Goal: Task Accomplishment & Management: Complete application form

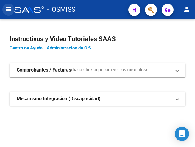
click at [7, 10] on mat-icon "menu" at bounding box center [8, 9] width 7 height 7
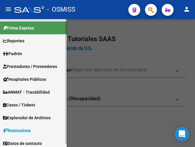
click at [26, 65] on span "Prestadores / Proveedores" at bounding box center [30, 66] width 54 height 7
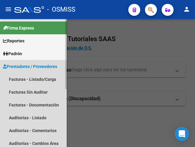
click at [26, 65] on span "Prestadores / Proveedores" at bounding box center [30, 66] width 54 height 7
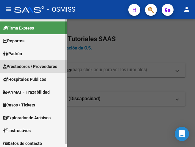
click at [26, 64] on span "Prestadores / Proveedores" at bounding box center [30, 66] width 54 height 7
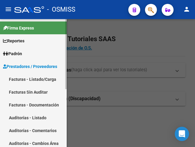
click at [26, 80] on link "Facturas - Listado/Carga" at bounding box center [33, 79] width 67 height 13
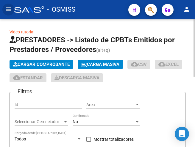
click at [47, 64] on span "Cargar Comprobante" at bounding box center [41, 64] width 56 height 5
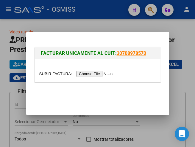
click at [89, 73] on input "file" at bounding box center [76, 73] width 75 height 6
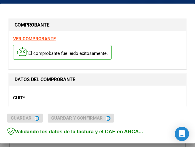
type input "2025-09-11"
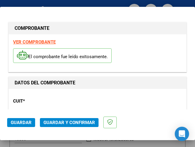
click at [82, 98] on div "CUIT * 30-67337754-4 Ingresar CUIT ANALISIS PRESTADOR ESTADO PROVINCIA DE [GEOG…" at bounding box center [97, 119] width 169 height 52
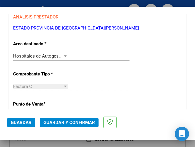
scroll to position [119, 0]
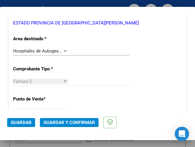
click at [65, 51] on div at bounding box center [65, 50] width 3 height 1
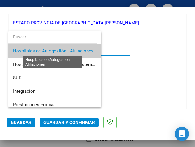
click at [65, 51] on span "Hospitales de Autogestión - Afiliaciones" at bounding box center [53, 50] width 80 height 5
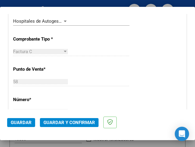
scroll to position [89, 0]
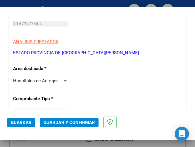
click at [64, 81] on div at bounding box center [65, 80] width 3 height 1
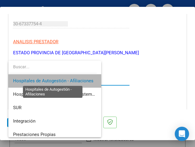
click at [63, 81] on span "Hospitales de Autogestión - Afiliaciones" at bounding box center [53, 80] width 80 height 5
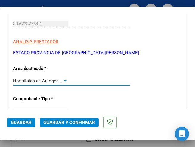
click at [64, 81] on div at bounding box center [65, 80] width 3 height 1
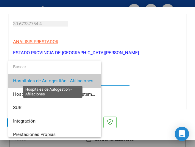
click at [63, 81] on span "Hospitales de Autogestión - Afiliaciones" at bounding box center [53, 80] width 80 height 5
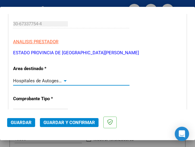
click at [64, 81] on div at bounding box center [65, 80] width 3 height 1
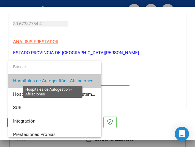
click at [64, 81] on span "Hospitales de Autogestión - Afiliaciones" at bounding box center [53, 80] width 80 height 5
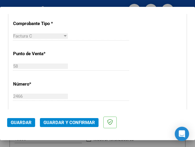
scroll to position [178, 0]
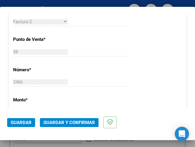
click at [81, 62] on div "58 Ingresar el Nro." at bounding box center [71, 54] width 116 height 15
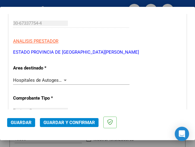
scroll to position [89, 0]
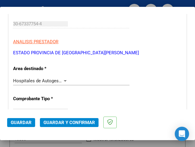
click at [62, 79] on div at bounding box center [64, 80] width 5 height 5
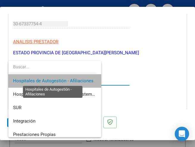
click at [62, 79] on span "Hospitales de Autogestión - Afiliaciones" at bounding box center [53, 80] width 80 height 5
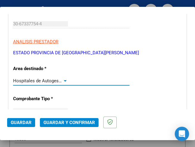
click at [65, 123] on span "Guardar y Confirmar" at bounding box center [68, 121] width 51 height 5
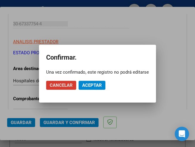
click at [92, 85] on span "Aceptar" at bounding box center [92, 84] width 20 height 5
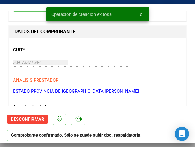
scroll to position [59, 0]
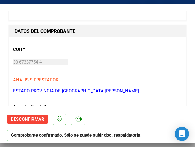
click at [116, 51] on div "CUIT * 30-67337754-4 Ingresar CUIT ANALISIS PRESTADOR ESTADO PROVINCIA DE SAN L…" at bounding box center [97, 68] width 169 height 52
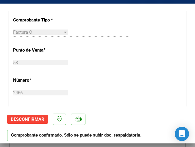
scroll to position [178, 0]
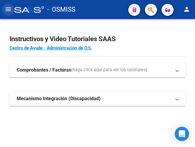
click at [5, 8] on mat-icon "menu" at bounding box center [8, 9] width 7 height 7
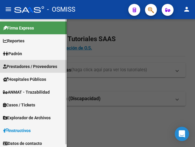
click at [29, 64] on span "Prestadores / Proveedores" at bounding box center [30, 66] width 54 height 7
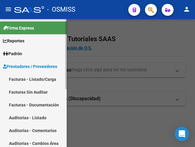
click at [26, 79] on link "Facturas - Listado/Carga" at bounding box center [33, 79] width 67 height 13
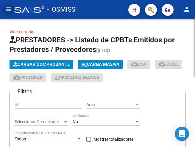
click at [37, 63] on span "Cargar Comprobante" at bounding box center [41, 64] width 56 height 5
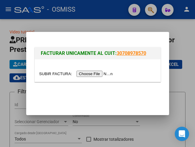
click at [101, 74] on input "file" at bounding box center [76, 73] width 75 height 6
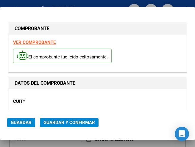
type input "2025-09-10"
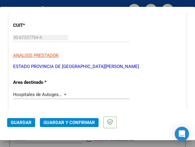
scroll to position [119, 0]
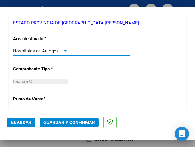
click at [64, 51] on div at bounding box center [65, 50] width 3 height 1
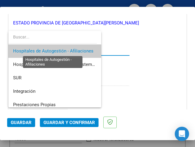
click at [63, 51] on span "Hospitales de Autogestión - Afiliaciones" at bounding box center [53, 50] width 80 height 5
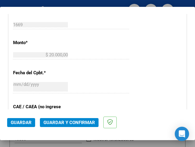
scroll to position [238, 0]
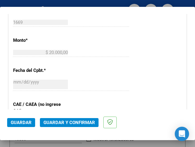
click at [67, 86] on div "2025-08-11 Ingresar la fecha" at bounding box center [71, 84] width 116 height 13
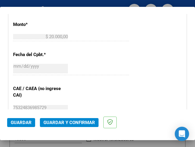
scroll to position [267, 0]
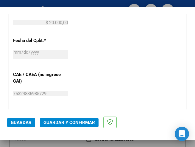
click at [108, 64] on div "2025-08-11 Ingresar la fecha" at bounding box center [71, 57] width 116 height 18
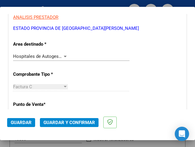
scroll to position [119, 0]
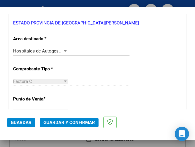
click at [64, 50] on div at bounding box center [65, 50] width 3 height 1
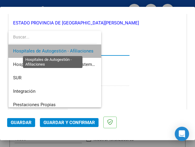
click at [63, 50] on span "Hospitales de Autogestión - Afiliaciones" at bounding box center [53, 50] width 80 height 5
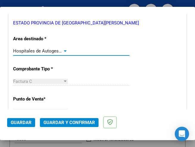
click at [62, 48] on div at bounding box center [64, 50] width 5 height 5
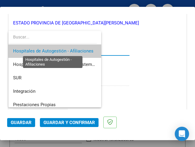
click at [62, 48] on span "Hospitales de Autogestión - Afiliaciones" at bounding box center [53, 50] width 80 height 5
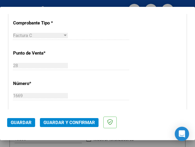
scroll to position [178, 0]
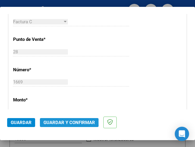
click at [67, 121] on span "Guardar y Confirmar" at bounding box center [68, 121] width 51 height 5
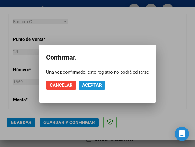
click at [94, 85] on span "Aceptar" at bounding box center [92, 84] width 20 height 5
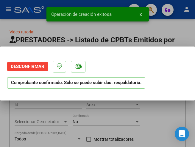
scroll to position [0, 0]
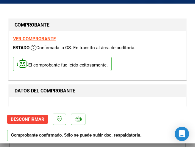
click at [110, 89] on h1 "DATOS DEL COMPROBANTE" at bounding box center [98, 90] width 166 height 7
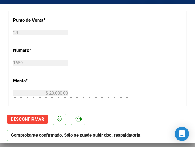
scroll to position [208, 0]
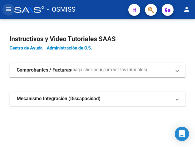
click at [8, 10] on mat-icon "menu" at bounding box center [8, 9] width 7 height 7
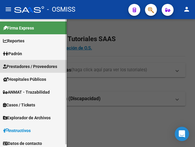
click at [29, 67] on span "Prestadores / Proveedores" at bounding box center [30, 66] width 54 height 7
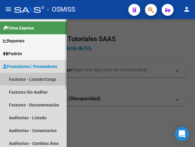
click at [33, 78] on link "Facturas - Listado/Carga" at bounding box center [33, 79] width 67 height 13
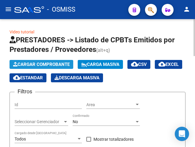
click at [58, 64] on span "Cargar Comprobante" at bounding box center [41, 64] width 56 height 5
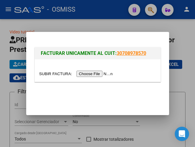
click at [97, 74] on input "file" at bounding box center [76, 73] width 75 height 6
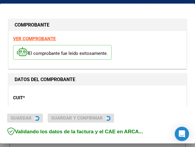
type input "2025-09-05"
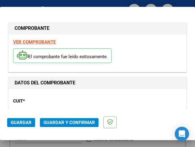
click at [80, 95] on div "CUIT * 30-67337754-4 Ingresar CUIT ANALISIS PRESTADOR ESTADO PROVINCIA DE SAN L…" at bounding box center [97, 119] width 169 height 52
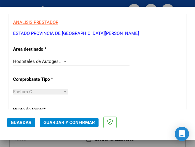
scroll to position [119, 0]
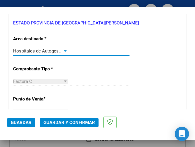
click at [64, 51] on div at bounding box center [65, 50] width 3 height 1
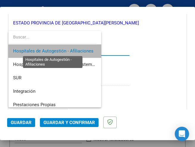
click at [68, 49] on span "Hospitales de Autogestión - Afiliaciones" at bounding box center [53, 50] width 80 height 5
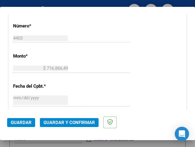
scroll to position [208, 0]
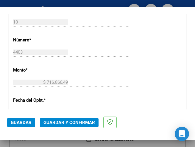
click at [66, 122] on span "Guardar y Confirmar" at bounding box center [68, 121] width 51 height 5
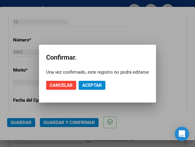
click at [97, 27] on div at bounding box center [97, 73] width 195 height 147
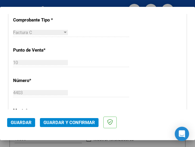
scroll to position [119, 0]
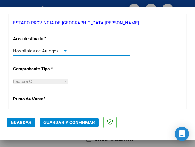
click at [64, 51] on div at bounding box center [65, 50] width 3 height 1
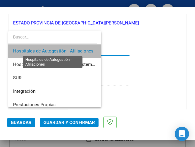
click at [63, 51] on span "Hospitales de Autogestión - Afiliaciones" at bounding box center [53, 50] width 80 height 5
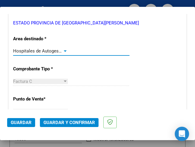
click at [64, 51] on div at bounding box center [65, 50] width 3 height 1
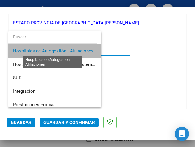
click at [63, 51] on span "Hospitales de Autogestión - Afiliaciones" at bounding box center [53, 50] width 80 height 5
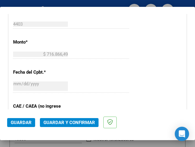
scroll to position [238, 0]
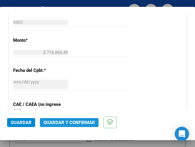
click at [69, 123] on span "Guardar y Confirmar" at bounding box center [68, 121] width 51 height 5
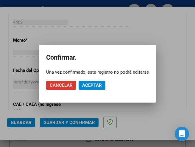
click at [95, 87] on span "Aceptar" at bounding box center [92, 84] width 20 height 5
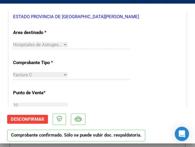
scroll to position [119, 0]
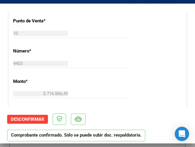
scroll to position [208, 0]
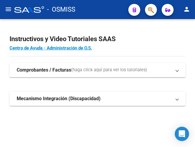
click at [7, 7] on mat-icon "menu" at bounding box center [8, 9] width 7 height 7
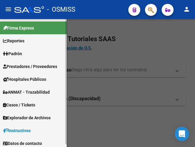
click at [21, 64] on span "Prestadores / Proveedores" at bounding box center [30, 66] width 54 height 7
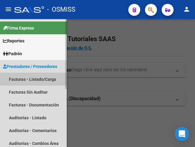
click at [34, 80] on link "Facturas - Listado/Carga" at bounding box center [33, 79] width 67 height 13
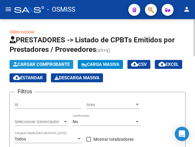
click at [59, 64] on span "Cargar Comprobante" at bounding box center [41, 64] width 56 height 5
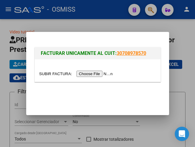
click at [92, 72] on input "file" at bounding box center [76, 73] width 75 height 6
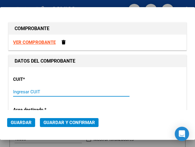
click at [18, 90] on input "Ingresar CUIT" at bounding box center [40, 91] width 55 height 5
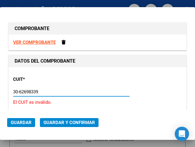
type input "30-62698339-8"
type input "140"
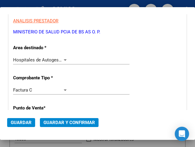
scroll to position [89, 0]
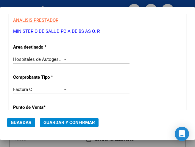
type input "30-62698339-8"
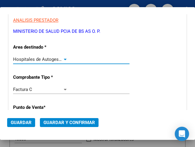
click at [60, 57] on span "Hospitales de Autogestión - Afiliaciones" at bounding box center [53, 58] width 80 height 5
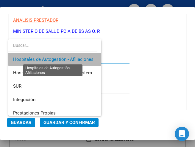
click at [61, 57] on span "Hospitales de Autogestión - Afiliaciones" at bounding box center [53, 58] width 80 height 5
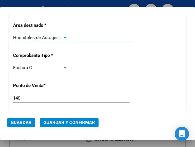
scroll to position [149, 0]
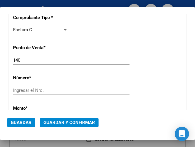
click at [22, 60] on input "140" at bounding box center [40, 59] width 55 height 5
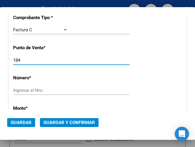
type input "184"
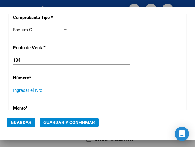
click at [38, 88] on input "Ingresar el Nro." at bounding box center [40, 89] width 55 height 5
type input "2374"
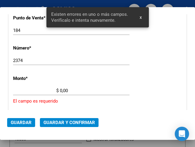
scroll to position [204, 0]
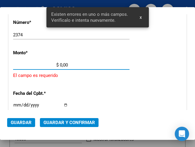
click at [60, 64] on input "$ 0,00" at bounding box center [40, 64] width 55 height 5
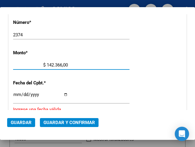
type input "$ 1.423.668,00"
click at [17, 92] on input "Ingresar la fecha" at bounding box center [40, 97] width 55 height 10
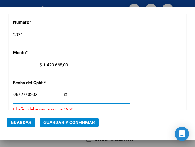
type input "2025-06-27"
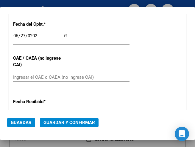
scroll to position [263, 0]
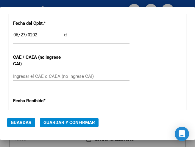
click at [21, 75] on input "Ingresar el CAE o CAEA (no ingrese CAI)" at bounding box center [40, 75] width 55 height 5
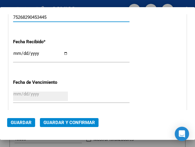
scroll to position [323, 0]
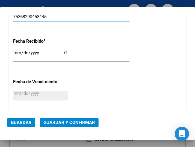
type input "75268290453445"
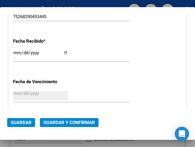
click at [87, 21] on div "75268290453445 Ingresar el CAE o CAEA (no ingrese CAI)" at bounding box center [71, 16] width 116 height 9
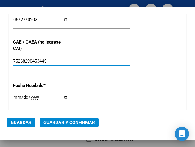
scroll to position [263, 0]
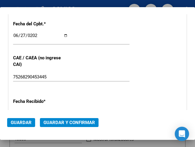
click at [64, 50] on div "CUIT * 30-62698339-8 Ingresar CUIT ANALISIS PRESTADOR MINISTERIO DE SALUD PCIA …" at bounding box center [97, 18] width 177 height 428
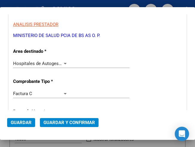
scroll to position [84, 0]
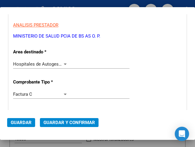
click at [64, 63] on div at bounding box center [65, 63] width 3 height 1
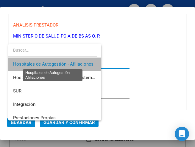
click at [63, 63] on span "Hospitales de Autogestión - Afiliaciones" at bounding box center [53, 63] width 80 height 5
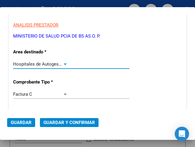
click at [67, 122] on span "Guardar y Confirmar" at bounding box center [68, 121] width 51 height 5
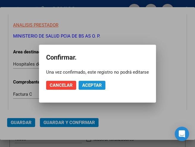
click at [91, 85] on span "Aceptar" at bounding box center [92, 84] width 20 height 5
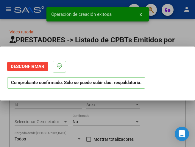
scroll to position [0, 0]
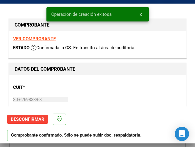
type input "2025-08-26"
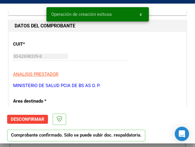
scroll to position [59, 0]
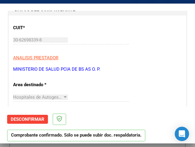
click at [137, 61] on p "ANALISIS PRESTADOR" at bounding box center [97, 57] width 169 height 7
click at [131, 64] on div "CUIT * 30-62698339-8 Ingresar CUIT ANALISIS PRESTADOR MINISTERIO DE SALUD PCIA …" at bounding box center [97, 46] width 169 height 52
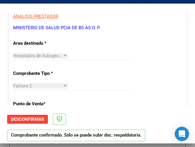
scroll to position [178, 0]
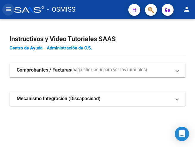
click at [6, 10] on mat-icon "menu" at bounding box center [8, 9] width 7 height 7
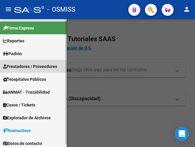
click at [26, 64] on span "Prestadores / Proveedores" at bounding box center [30, 66] width 54 height 7
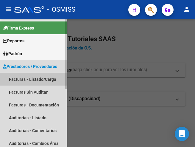
click at [26, 78] on link "Facturas - Listado/Carga" at bounding box center [33, 79] width 67 height 13
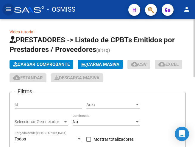
click at [49, 64] on span "Cargar Comprobante" at bounding box center [41, 64] width 56 height 5
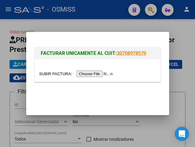
click at [92, 72] on input "file" at bounding box center [76, 73] width 75 height 6
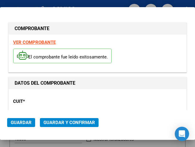
type input "[DATE]"
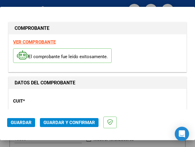
click at [105, 97] on div "CUIT * 30-68916743-4 Ingresar CUIT ANALISIS PRESTADOR HOSPITAL PROVINCIAL DEL C…" at bounding box center [97, 119] width 169 height 52
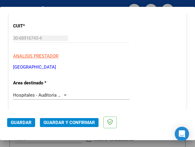
scroll to position [89, 0]
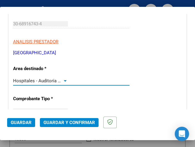
click at [64, 80] on div at bounding box center [65, 80] width 3 height 1
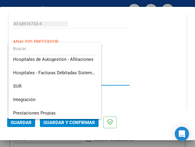
scroll to position [0, 0]
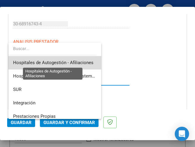
click at [80, 62] on span "Hospitales de Autogestión - Afiliaciones" at bounding box center [53, 62] width 80 height 5
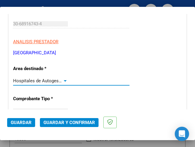
click at [64, 80] on div at bounding box center [65, 80] width 3 height 1
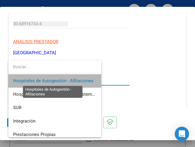
click at [69, 80] on span "Hospitales de Autogestión - Afiliaciones" at bounding box center [53, 80] width 80 height 5
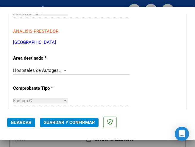
scroll to position [89, 0]
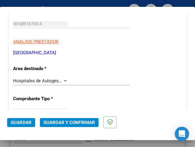
click at [64, 80] on div at bounding box center [65, 80] width 3 height 1
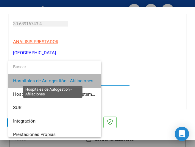
click at [63, 80] on span "Hospitales de Autogestión - Afiliaciones" at bounding box center [53, 80] width 80 height 5
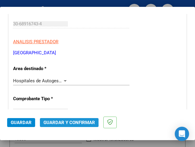
click at [67, 122] on span "Guardar y Confirmar" at bounding box center [68, 121] width 51 height 5
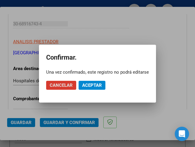
click at [95, 84] on span "Aceptar" at bounding box center [92, 84] width 20 height 5
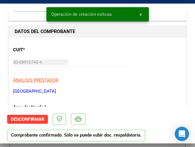
scroll to position [59, 0]
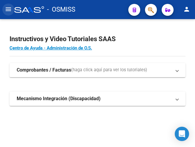
drag, startPoint x: 8, startPoint y: 10, endPoint x: 9, endPoint y: 17, distance: 7.0
click at [8, 13] on button "menu" at bounding box center [8, 10] width 12 height 12
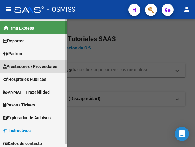
click at [27, 65] on span "Prestadores / Proveedores" at bounding box center [30, 66] width 54 height 7
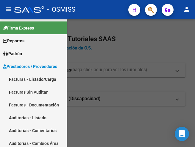
drag, startPoint x: 36, startPoint y: 74, endPoint x: 40, endPoint y: 81, distance: 8.7
click at [36, 74] on link "Facturas - Listado/Carga" at bounding box center [33, 79] width 67 height 13
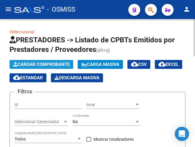
click at [42, 65] on span "Cargar Comprobante" at bounding box center [41, 64] width 56 height 5
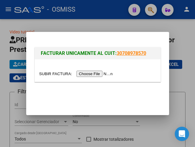
click at [95, 74] on input "file" at bounding box center [76, 73] width 75 height 6
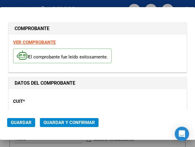
type input "2025-08-28"
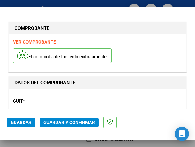
click at [37, 107] on div "CUIT * 30-68916743-4 Ingresar CUIT ANALISIS PRESTADOR HOSPITAL PROVINCIAL DEL C…" at bounding box center [97, 119] width 169 height 52
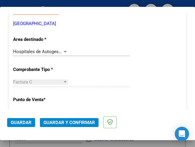
scroll to position [119, 0]
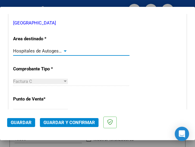
click at [64, 50] on div at bounding box center [64, 50] width 5 height 5
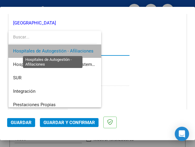
click at [64, 49] on span "Hospitales de Autogestión - Afiliaciones" at bounding box center [53, 50] width 80 height 5
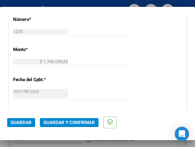
scroll to position [238, 0]
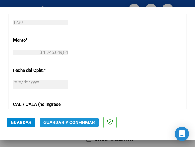
click at [67, 123] on span "Guardar y Confirmar" at bounding box center [68, 121] width 51 height 5
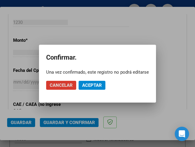
click at [92, 84] on span "Aceptar" at bounding box center [92, 84] width 20 height 5
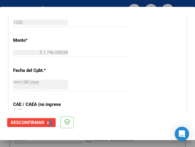
scroll to position [0, 0]
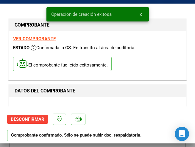
click at [68, 101] on div "CUIT * 30-68916743-4 Ingresar CUIT ANALISIS PRESTADOR HOSPITAL PROVINCIAL DEL C…" at bounding box center [97, 127] width 169 height 52
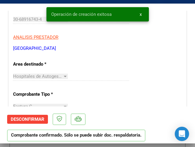
scroll to position [119, 0]
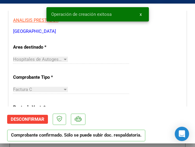
click at [64, 59] on div at bounding box center [65, 59] width 3 height 1
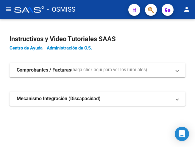
click at [11, 10] on mat-icon "menu" at bounding box center [8, 9] width 7 height 7
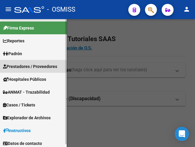
click at [30, 65] on span "Prestadores / Proveedores" at bounding box center [30, 66] width 54 height 7
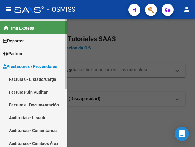
click at [37, 78] on link "Facturas - Listado/Carga" at bounding box center [33, 79] width 67 height 13
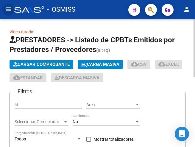
click at [54, 64] on span "Cargar Comprobante" at bounding box center [41, 64] width 56 height 5
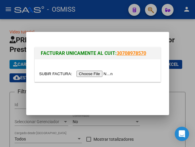
click at [106, 71] on input "file" at bounding box center [76, 73] width 75 height 6
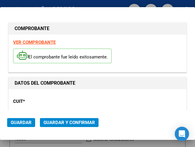
type input "2025-08-23"
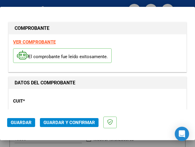
click at [49, 108] on div "CUIT * 30-68916743-4 Ingresar CUIT ANALISIS PRESTADOR HOSPITAL PROVINCIAL DEL C…" at bounding box center [97, 119] width 169 height 52
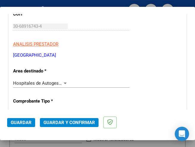
scroll to position [89, 0]
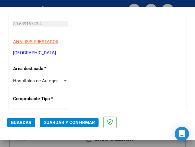
click at [63, 79] on div at bounding box center [64, 80] width 5 height 5
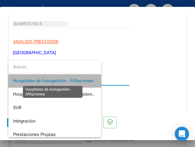
click at [63, 79] on span "Hospitales de Autogestión - Afiliaciones" at bounding box center [53, 80] width 80 height 5
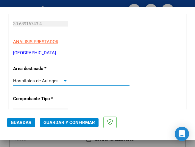
click at [64, 80] on div at bounding box center [65, 80] width 3 height 1
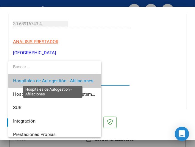
click at [64, 80] on span "Hospitales de Autogestión - Afiliaciones" at bounding box center [53, 80] width 80 height 5
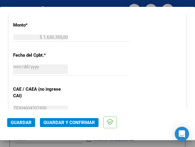
scroll to position [267, 0]
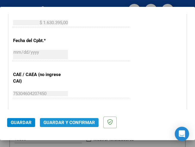
click at [64, 119] on span "Guardar y Confirmar" at bounding box center [68, 121] width 51 height 5
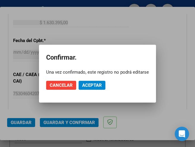
click at [88, 32] on div at bounding box center [97, 73] width 195 height 147
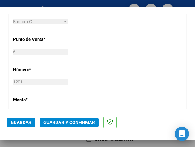
scroll to position [149, 0]
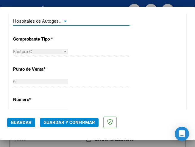
click at [63, 19] on div at bounding box center [64, 21] width 5 height 5
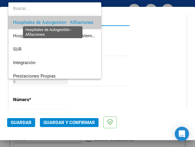
scroll to position [1, 0]
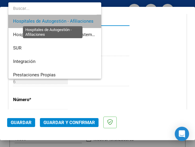
click at [63, 19] on span "Hospitales de Autogestión - Afiliaciones" at bounding box center [53, 20] width 80 height 5
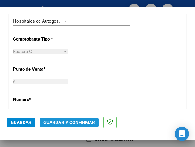
click at [72, 125] on button "Guardar y Confirmar" at bounding box center [69, 122] width 59 height 9
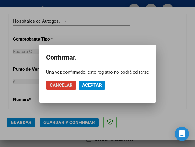
click at [93, 81] on button "Aceptar" at bounding box center [91, 85] width 27 height 9
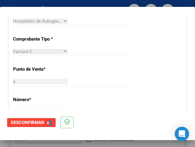
scroll to position [0, 0]
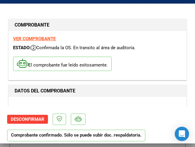
click at [84, 104] on div "CUIT * 30-68916743-4 Ingresar CUIT ANALISIS PRESTADOR HOSPITAL PROVINCIAL DEL C…" at bounding box center [97, 127] width 169 height 52
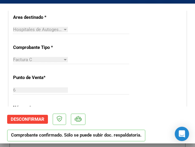
scroll to position [178, 0]
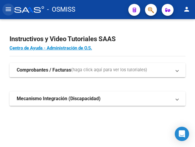
click at [9, 7] on mat-icon "menu" at bounding box center [8, 9] width 7 height 7
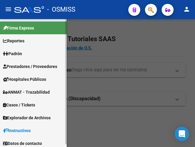
click at [32, 67] on span "Prestadores / Proveedores" at bounding box center [30, 66] width 54 height 7
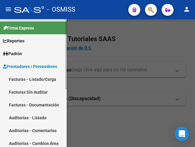
click at [37, 79] on link "Facturas - Listado/Carga" at bounding box center [33, 79] width 67 height 13
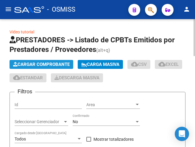
click at [57, 65] on span "Cargar Comprobante" at bounding box center [41, 64] width 56 height 5
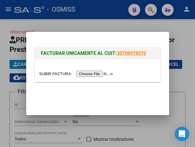
click at [91, 73] on input "file" at bounding box center [76, 73] width 75 height 6
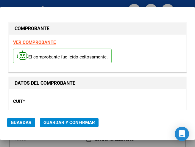
type input "[DATE]"
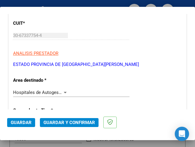
scroll to position [89, 0]
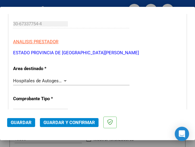
click at [63, 78] on div at bounding box center [64, 80] width 5 height 5
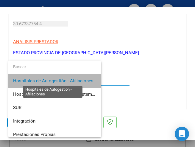
click at [63, 78] on span "Hospitales de Autogestión - Afiliaciones" at bounding box center [53, 80] width 80 height 5
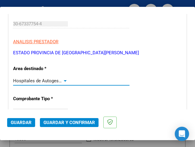
click at [64, 80] on div at bounding box center [65, 80] width 3 height 1
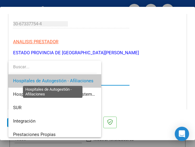
click at [63, 80] on span "Hospitales de Autogestión - Afiliaciones" at bounding box center [53, 80] width 80 height 5
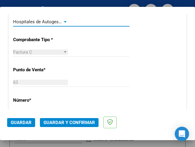
scroll to position [149, 0]
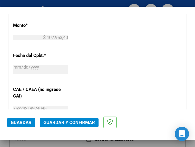
scroll to position [267, 0]
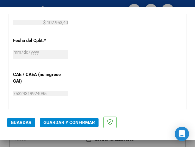
click at [94, 82] on div "CUIT * 30-67337754-4 Ingresar CUIT ANALISIS PRESTADOR ESTADO PROVINCIA DE [GEOG…" at bounding box center [97, 35] width 177 height 428
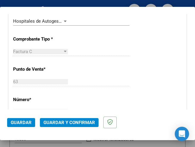
scroll to position [89, 0]
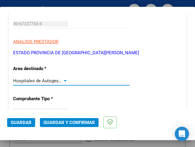
click at [64, 78] on div at bounding box center [64, 80] width 5 height 5
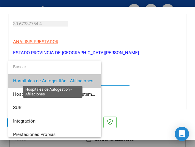
click at [64, 78] on span "Hospitales de Autogestión - Afiliaciones" at bounding box center [53, 80] width 80 height 5
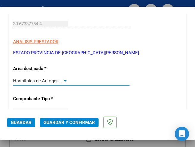
click at [68, 122] on span "Guardar y Confirmar" at bounding box center [68, 121] width 51 height 5
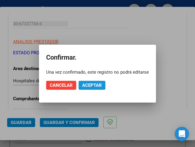
click at [91, 83] on span "Aceptar" at bounding box center [92, 84] width 20 height 5
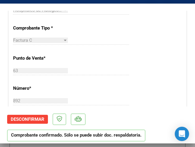
scroll to position [178, 0]
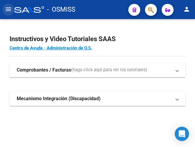
click at [7, 10] on mat-icon "menu" at bounding box center [8, 9] width 7 height 7
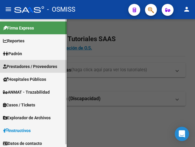
click at [23, 65] on span "Prestadores / Proveedores" at bounding box center [30, 66] width 54 height 7
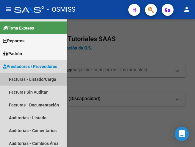
drag, startPoint x: 33, startPoint y: 79, endPoint x: 48, endPoint y: 82, distance: 15.0
click at [33, 79] on link "Facturas - Listado/Carga" at bounding box center [33, 79] width 67 height 13
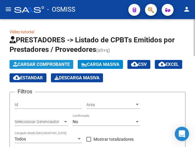
click at [51, 62] on span "Cargar Comprobante" at bounding box center [41, 64] width 56 height 5
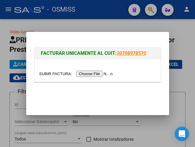
click at [105, 72] on input "file" at bounding box center [76, 73] width 75 height 6
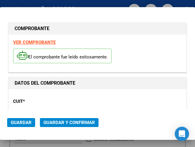
type input "[DATE]"
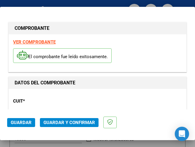
click at [63, 97] on div "CUIT * 30-63597680-9 Ingresar CUIT ANALISIS PRESTADOR HOSPITAL NACIONAL PROFESO…" at bounding box center [97, 119] width 169 height 52
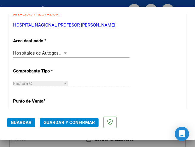
scroll to position [119, 0]
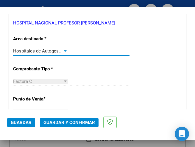
click at [64, 50] on div at bounding box center [65, 50] width 3 height 1
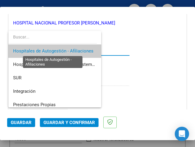
click at [64, 50] on span "Hospitales de Autogestión - Afiliaciones" at bounding box center [53, 50] width 80 height 5
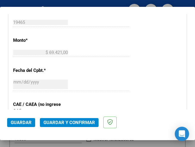
scroll to position [267, 0]
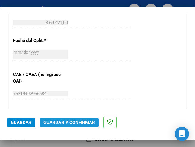
click at [64, 120] on span "Guardar y Confirmar" at bounding box center [68, 121] width 51 height 5
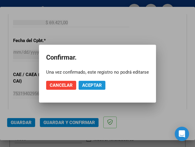
click at [92, 85] on span "Aceptar" at bounding box center [92, 84] width 20 height 5
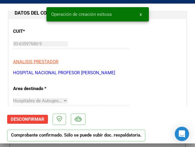
scroll to position [119, 0]
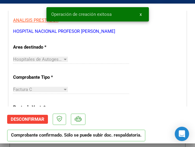
click at [62, 58] on div at bounding box center [64, 59] width 5 height 5
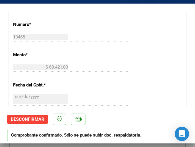
scroll to position [238, 0]
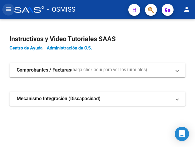
click at [9, 9] on mat-icon "menu" at bounding box center [8, 9] width 7 height 7
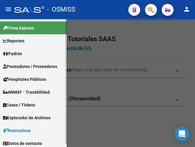
click at [26, 63] on span "Prestadores / Proveedores" at bounding box center [30, 66] width 54 height 7
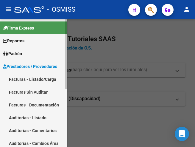
click at [34, 76] on link "Facturas - Listado/Carga" at bounding box center [33, 79] width 67 height 13
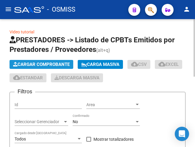
click at [46, 62] on span "Cargar Comprobante" at bounding box center [41, 64] width 56 height 5
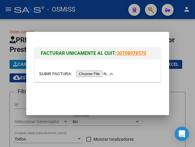
click at [99, 73] on input "file" at bounding box center [76, 73] width 75 height 6
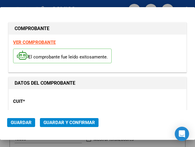
type input "[DATE]"
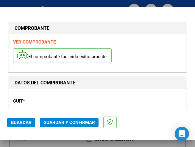
click at [41, 105] on div "CUIT * 30-63597680-9 Ingresar CUIT ANALISIS PRESTADOR HOSPITAL NACIONAL PROFESO…" at bounding box center [97, 119] width 169 height 52
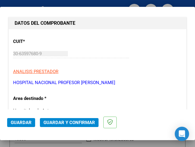
scroll to position [89, 0]
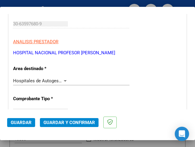
click at [65, 79] on div at bounding box center [64, 80] width 5 height 5
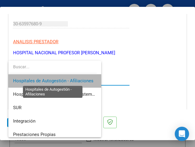
click at [65, 79] on span "Hospitales de Autogestión - Afiliaciones" at bounding box center [53, 80] width 80 height 5
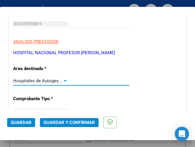
click at [64, 80] on div at bounding box center [65, 80] width 3 height 1
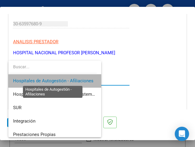
click at [63, 80] on span "Hospitales de Autogestión - Afiliaciones" at bounding box center [53, 80] width 80 height 5
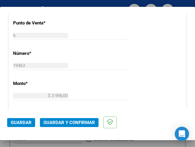
scroll to position [208, 0]
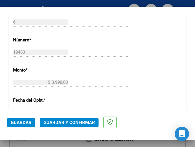
click at [111, 82] on div "$ 3.998,00 Ingresar el monto" at bounding box center [71, 82] width 116 height 9
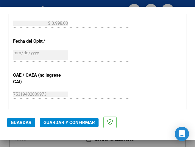
scroll to position [267, 0]
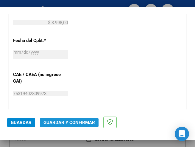
click at [66, 124] on span "Guardar y Confirmar" at bounding box center [68, 121] width 51 height 5
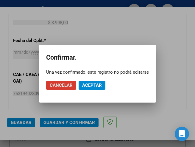
click at [80, 21] on div at bounding box center [97, 73] width 195 height 147
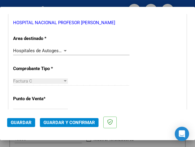
scroll to position [119, 0]
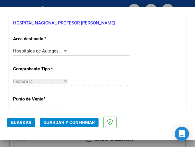
click at [64, 50] on div at bounding box center [65, 50] width 3 height 1
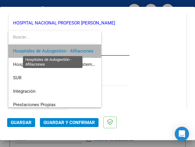
click at [63, 50] on span "Hospitales de Autogestión - Afiliaciones" at bounding box center [53, 50] width 80 height 5
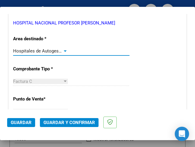
click at [65, 121] on span "Guardar y Confirmar" at bounding box center [68, 121] width 51 height 5
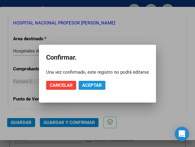
click at [89, 84] on span "Aceptar" at bounding box center [92, 84] width 20 height 5
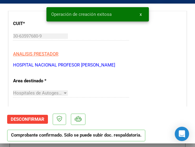
scroll to position [89, 0]
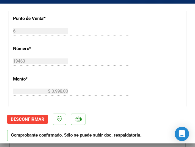
scroll to position [208, 0]
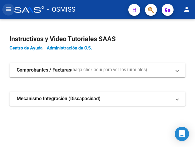
click at [7, 10] on mat-icon "menu" at bounding box center [8, 9] width 7 height 7
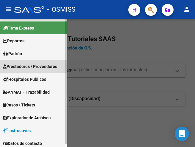
click at [24, 67] on span "Prestadores / Proveedores" at bounding box center [30, 66] width 54 height 7
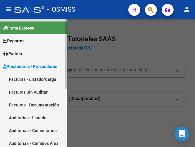
click at [35, 80] on link "Facturas - Listado/Carga" at bounding box center [33, 79] width 67 height 13
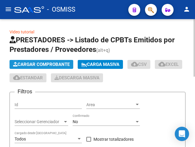
click at [60, 64] on span "Cargar Comprobante" at bounding box center [41, 64] width 56 height 5
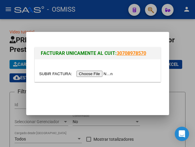
click at [105, 74] on input "file" at bounding box center [76, 73] width 75 height 6
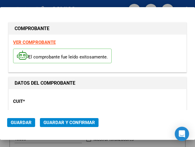
type input "[DATE]"
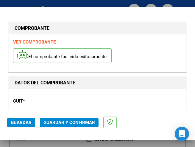
click at [52, 97] on p "CUIT *" at bounding box center [38, 100] width 51 height 7
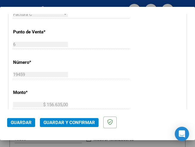
scroll to position [119, 0]
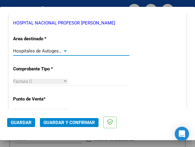
click at [64, 50] on div at bounding box center [65, 50] width 3 height 1
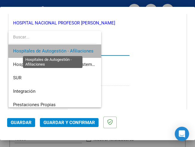
click at [63, 50] on span "Hospitales de Autogestión - Afiliaciones" at bounding box center [53, 50] width 80 height 5
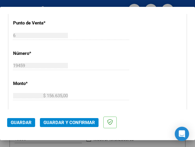
scroll to position [208, 0]
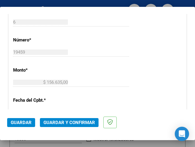
click at [66, 122] on span "Guardar y Confirmar" at bounding box center [68, 121] width 51 height 5
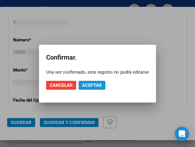
click at [86, 81] on button "Aceptar" at bounding box center [91, 85] width 27 height 9
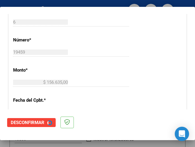
scroll to position [0, 0]
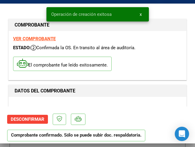
click at [102, 109] on mat-dialog-actions "Desconfirmar Comprobante confirmado. Sólo se puede subir doc. respaldatoria." at bounding box center [97, 126] width 180 height 40
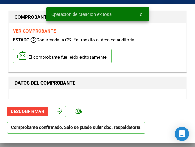
scroll to position [10, 0]
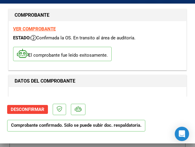
click at [94, 84] on h1 "DATOS DEL COMPROBANTE" at bounding box center [98, 80] width 166 height 7
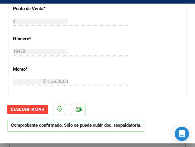
scroll to position [208, 0]
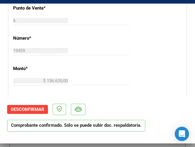
click at [86, 46] on div "19459 Ingresar el Nro." at bounding box center [71, 50] width 116 height 9
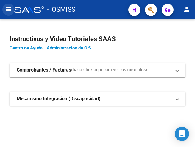
click at [6, 8] on mat-icon "menu" at bounding box center [8, 9] width 7 height 7
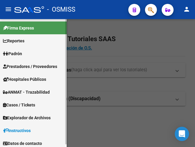
click at [29, 65] on span "Prestadores / Proveedores" at bounding box center [30, 66] width 54 height 7
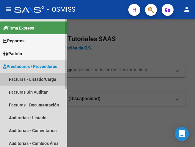
click at [29, 76] on link "Facturas - Listado/Carga" at bounding box center [33, 79] width 67 height 13
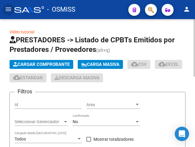
click at [57, 64] on span "Cargar Comprobante" at bounding box center [41, 64] width 56 height 5
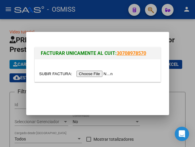
click at [94, 73] on input "file" at bounding box center [76, 73] width 75 height 6
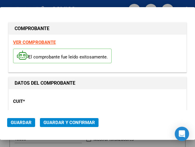
type input "[DATE]"
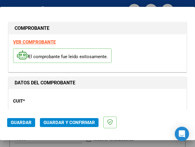
click at [43, 103] on p "CUIT *" at bounding box center [38, 100] width 51 height 7
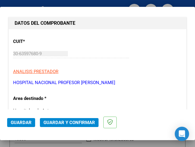
scroll to position [89, 0]
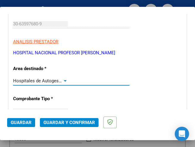
click at [63, 79] on div at bounding box center [64, 80] width 5 height 5
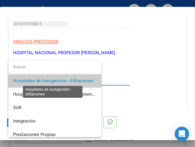
click at [63, 79] on span "Hospitales de Autogestión - Afiliaciones" at bounding box center [53, 80] width 80 height 5
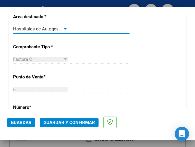
scroll to position [149, 0]
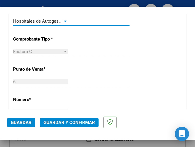
click at [64, 19] on div at bounding box center [64, 21] width 5 height 5
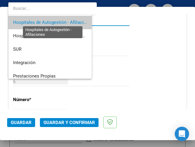
scroll to position [1, 0]
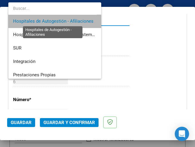
click at [64, 19] on span "Hospitales de Autogestión - Afiliaciones" at bounding box center [53, 20] width 80 height 5
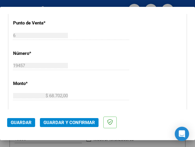
scroll to position [208, 0]
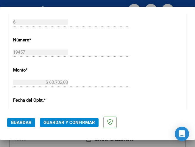
click at [55, 97] on p "Fecha del Cpbt. *" at bounding box center [38, 100] width 51 height 7
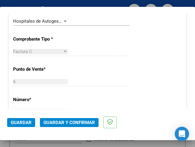
scroll to position [119, 0]
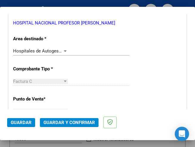
click at [64, 49] on div at bounding box center [64, 50] width 5 height 5
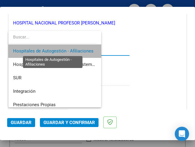
click at [64, 49] on span "Hospitales de Autogestión - Afiliaciones" at bounding box center [53, 50] width 80 height 5
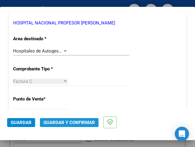
click at [69, 119] on span "Guardar y Confirmar" at bounding box center [68, 121] width 51 height 5
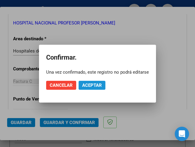
click at [92, 84] on span "Aceptar" at bounding box center [92, 84] width 20 height 5
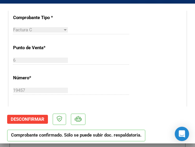
scroll to position [208, 0]
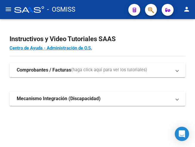
click at [8, 8] on mat-icon "menu" at bounding box center [8, 9] width 7 height 7
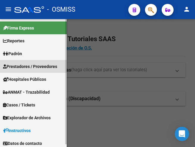
click at [24, 69] on span "Prestadores / Proveedores" at bounding box center [30, 66] width 54 height 7
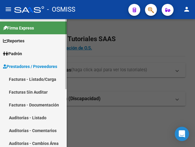
click at [26, 77] on link "Facturas - Listado/Carga" at bounding box center [33, 79] width 67 height 13
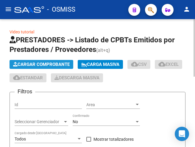
click at [35, 62] on button "Cargar Comprobante" at bounding box center [42, 64] width 64 height 9
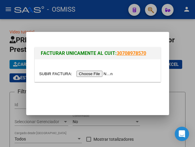
click at [98, 73] on input "file" at bounding box center [76, 73] width 75 height 6
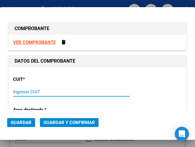
click at [23, 92] on input "Ingresar CUIT" at bounding box center [40, 91] width 55 height 5
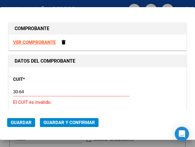
click at [26, 92] on input "30-64" at bounding box center [40, 91] width 55 height 5
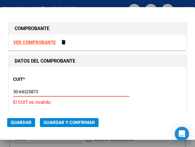
type input "30-64325873-7"
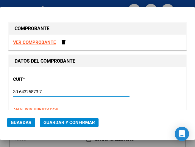
type input "89"
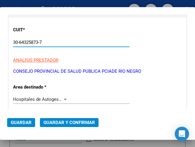
scroll to position [59, 0]
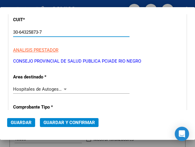
type input "30-64325873-7"
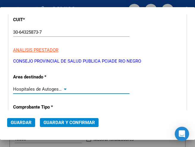
click at [63, 87] on div at bounding box center [64, 88] width 5 height 5
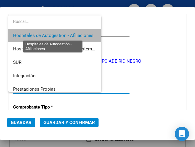
click at [72, 34] on span "Hospitales de Autogestión - Afiliaciones" at bounding box center [53, 35] width 80 height 5
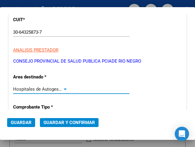
click at [64, 88] on div at bounding box center [65, 88] width 3 height 1
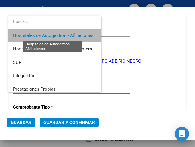
click at [80, 33] on span "Hospitales de Autogestión - Afiliaciones" at bounding box center [53, 35] width 80 height 5
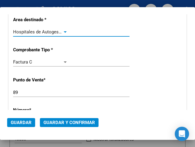
scroll to position [119, 0]
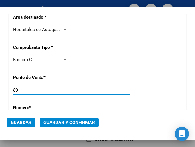
click at [24, 88] on input "89" at bounding box center [40, 89] width 55 height 5
type input "8"
type input "94"
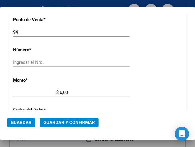
scroll to position [178, 0]
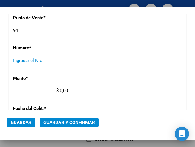
click at [26, 60] on input "Ingresar el Nro." at bounding box center [40, 60] width 55 height 5
type input "212"
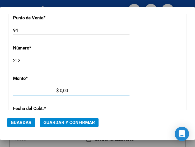
click at [59, 90] on input "$ 0,00" at bounding box center [40, 90] width 55 height 5
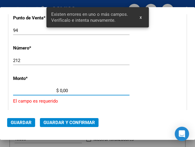
scroll to position [204, 0]
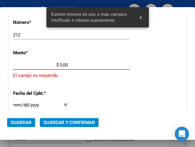
click at [60, 64] on input "$ 0,00" at bounding box center [40, 64] width 55 height 5
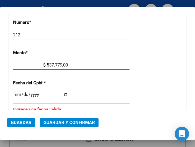
click at [62, 64] on input "$ 537.779,00" at bounding box center [40, 64] width 55 height 5
click at [64, 64] on input "$ 537.779,00" at bounding box center [40, 64] width 55 height 5
type input "$ 537.779,40"
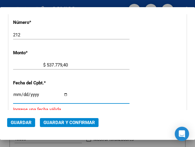
click at [15, 93] on input "Ingresar la fecha" at bounding box center [40, 97] width 55 height 10
click at [15, 92] on input "Ingresar la fecha" at bounding box center [40, 97] width 55 height 10
type input "[DATE]"
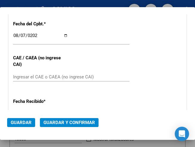
scroll to position [263, 0]
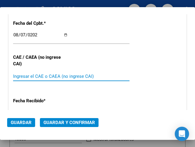
click at [29, 74] on input "Ingresar el CAE o CAEA (no ingrese CAI)" at bounding box center [40, 75] width 55 height 5
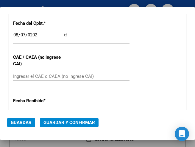
click at [23, 77] on input "Ingresar el CAE o CAEA (no ingrese CAI)" at bounding box center [40, 75] width 55 height 5
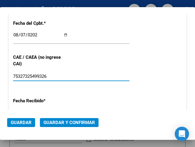
type input "75327325499326"
click at [91, 61] on div "CUIT * 30-64325873-7 Ingresar CUIT ANALISIS PRESTADOR CONSEJO PROVINCIAL DE SAL…" at bounding box center [97, 18] width 177 height 428
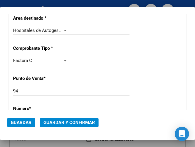
scroll to position [85, 0]
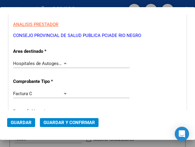
click at [62, 62] on div at bounding box center [64, 63] width 5 height 5
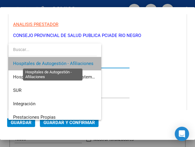
click at [61, 62] on span "Hospitales de Autogestión - Afiliaciones" at bounding box center [53, 63] width 80 height 5
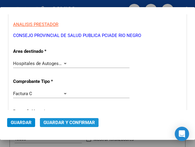
click at [67, 122] on span "Guardar y Confirmar" at bounding box center [68, 121] width 51 height 5
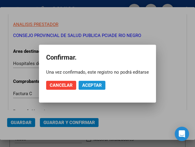
click at [92, 84] on span "Aceptar" at bounding box center [92, 84] width 20 height 5
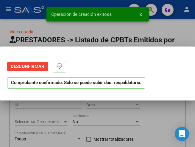
scroll to position [0, 0]
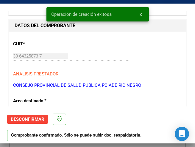
type input "[DATE]"
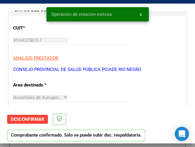
scroll to position [59, 0]
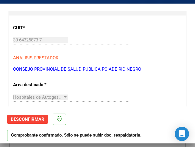
click at [98, 97] on div "Hospitales de Autogestión - Afiliaciones Seleccionar Area" at bounding box center [71, 96] width 116 height 9
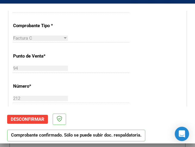
scroll to position [149, 0]
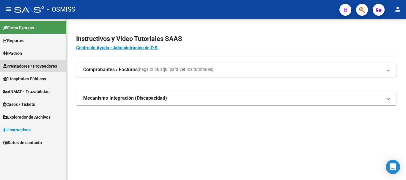
click at [28, 65] on span "Prestadores / Proveedores" at bounding box center [30, 66] width 54 height 7
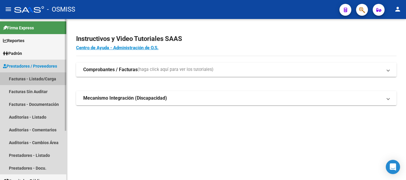
click at [23, 77] on link "Facturas - Listado/Carga" at bounding box center [33, 79] width 66 height 13
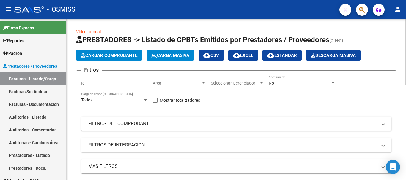
click at [203, 80] on div "Area Area" at bounding box center [179, 81] width 53 height 12
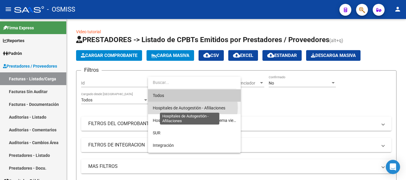
click at [193, 108] on span "Hospitales de Autogestión - Afiliaciones" at bounding box center [189, 108] width 73 height 5
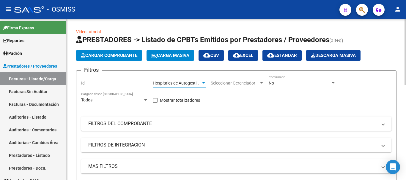
click at [333, 82] on div at bounding box center [332, 83] width 5 height 5
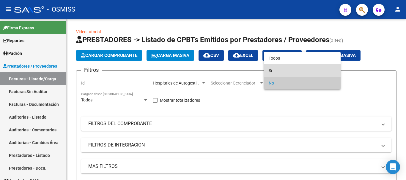
click at [281, 73] on span "Si" at bounding box center [302, 70] width 67 height 12
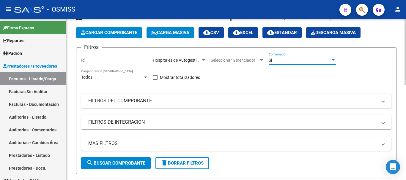
scroll to position [59, 0]
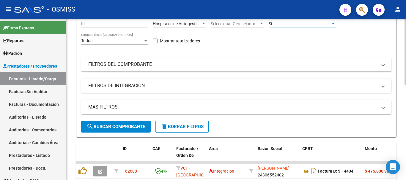
click at [247, 109] on mat-panel-title "MAS FILTROS" at bounding box center [232, 107] width 289 height 7
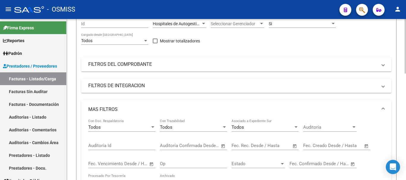
click at [366, 146] on span "Open calendar" at bounding box center [366, 146] width 14 height 14
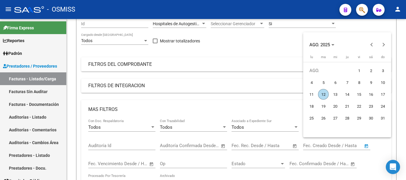
click at [324, 92] on span "12" at bounding box center [323, 94] width 11 height 11
type input "12/8/2025"
click at [325, 94] on span "12" at bounding box center [323, 94] width 11 height 11
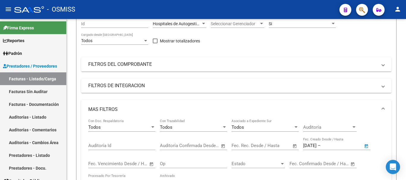
type input "12/8/2025"
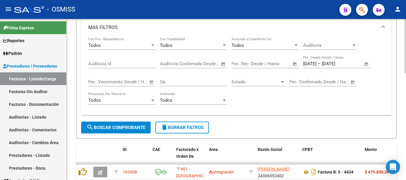
scroll to position [149, 0]
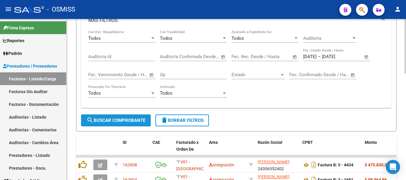
click at [126, 119] on span "search Buscar Comprobante" at bounding box center [115, 120] width 59 height 5
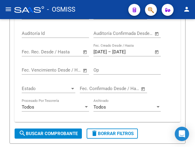
scroll to position [229, 0]
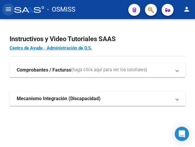
click at [9, 10] on mat-icon "menu" at bounding box center [8, 9] width 7 height 7
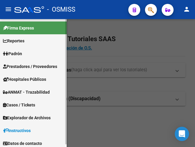
click at [26, 62] on link "Prestadores / Proveedores" at bounding box center [33, 66] width 67 height 13
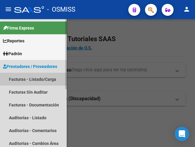
click at [28, 79] on link "Facturas - Listado/Carga" at bounding box center [33, 79] width 67 height 13
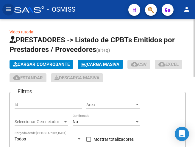
click at [63, 64] on span "Cargar Comprobante" at bounding box center [41, 64] width 56 height 5
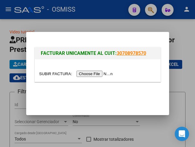
click at [93, 75] on input "file" at bounding box center [76, 73] width 75 height 6
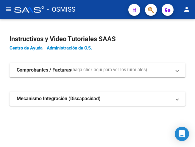
click at [7, 9] on mat-icon "menu" at bounding box center [8, 9] width 7 height 7
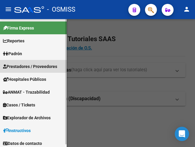
click at [30, 65] on span "Prestadores / Proveedores" at bounding box center [30, 66] width 54 height 7
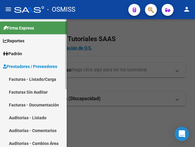
click at [29, 76] on link "Facturas - Listado/Carga" at bounding box center [33, 79] width 67 height 13
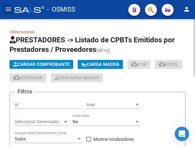
click at [47, 63] on span "Cargar Comprobante" at bounding box center [41, 64] width 56 height 5
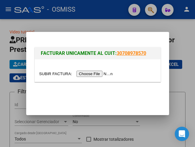
click at [92, 73] on input "file" at bounding box center [76, 73] width 75 height 6
